Goal: Task Accomplishment & Management: Manage account settings

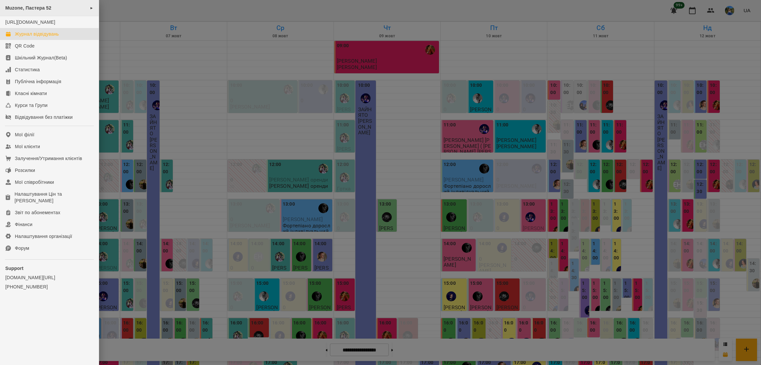
click at [56, 6] on div "Muzone, Пастера 52 ►" at bounding box center [49, 8] width 99 height 16
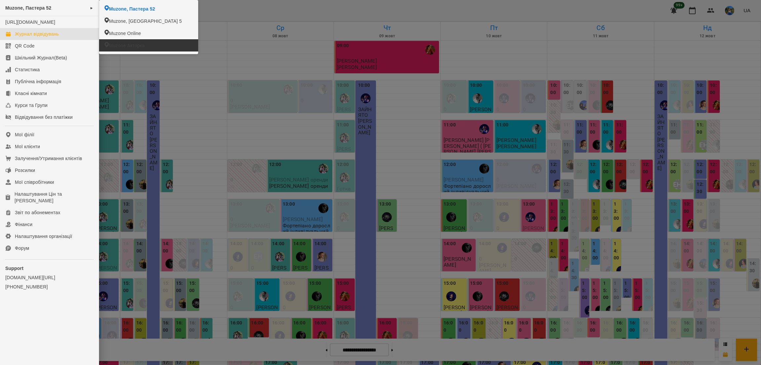
click at [126, 44] on span "Muzone Акторка" at bounding box center [127, 45] width 36 height 7
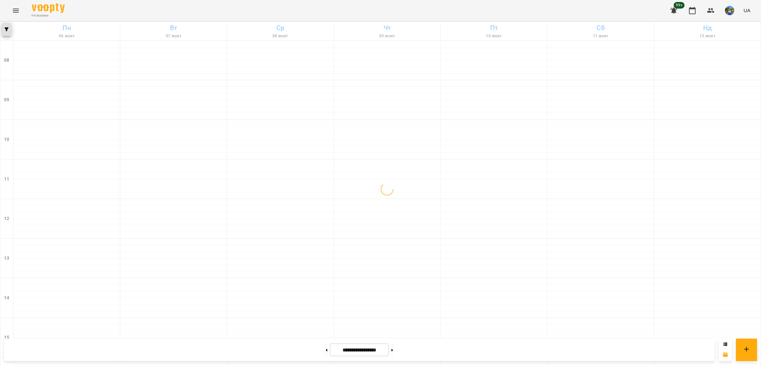
click at [6, 31] on icon "button" at bounding box center [7, 29] width 4 height 4
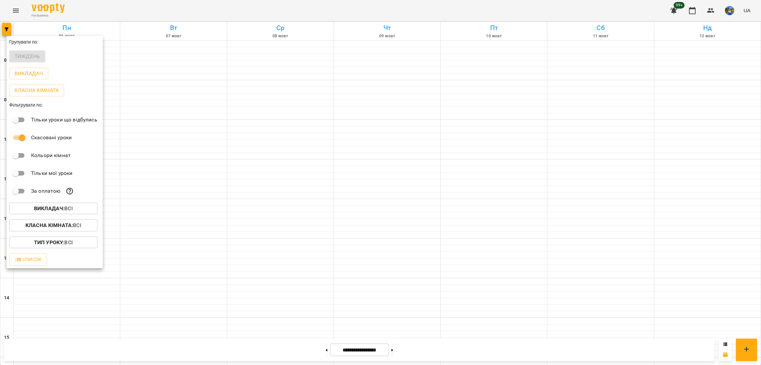
click at [355, 249] on div at bounding box center [380, 182] width 761 height 365
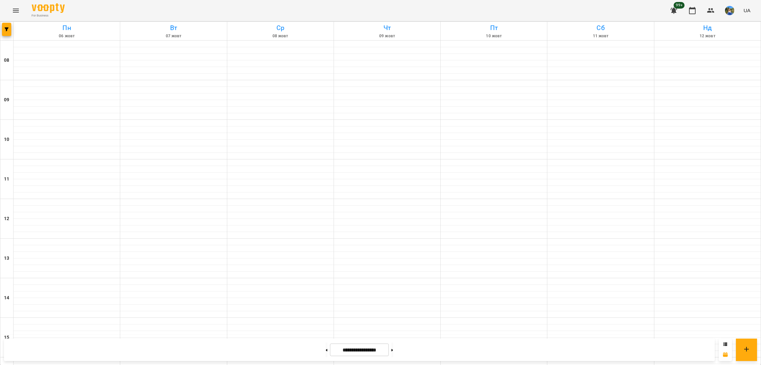
scroll to position [181, 0]
click at [393, 350] on button at bounding box center [392, 350] width 2 height 15
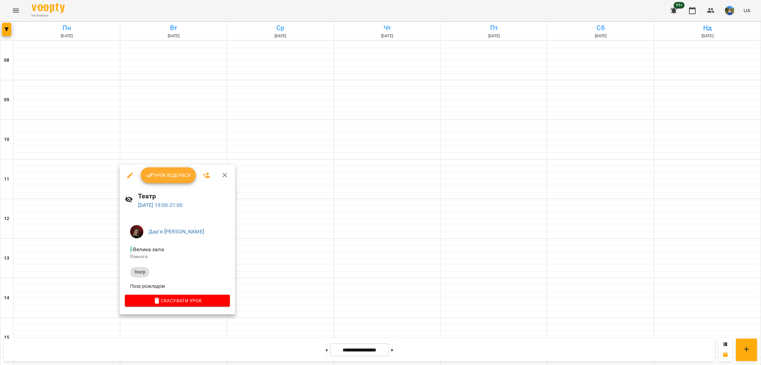
click at [351, 307] on div at bounding box center [380, 182] width 761 height 365
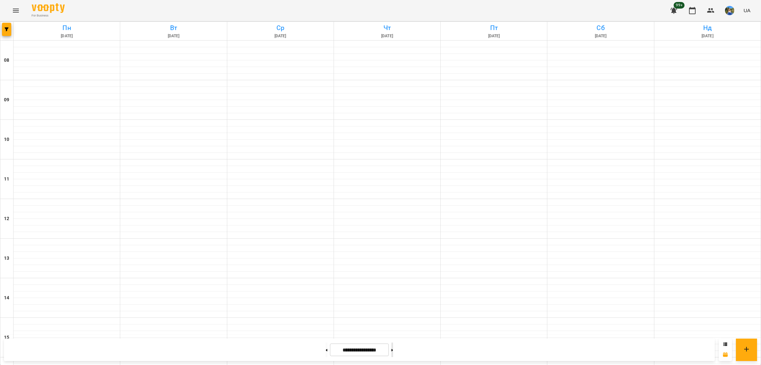
click at [393, 348] on button at bounding box center [392, 350] width 2 height 15
type input "**********"
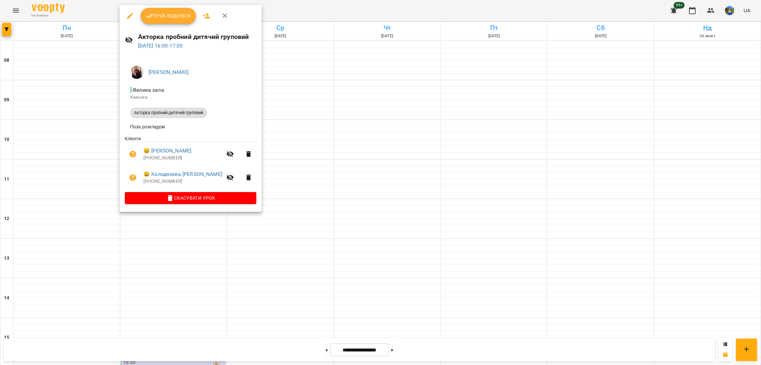
click at [171, 265] on div at bounding box center [380, 182] width 761 height 365
